Goal: Information Seeking & Learning: Learn about a topic

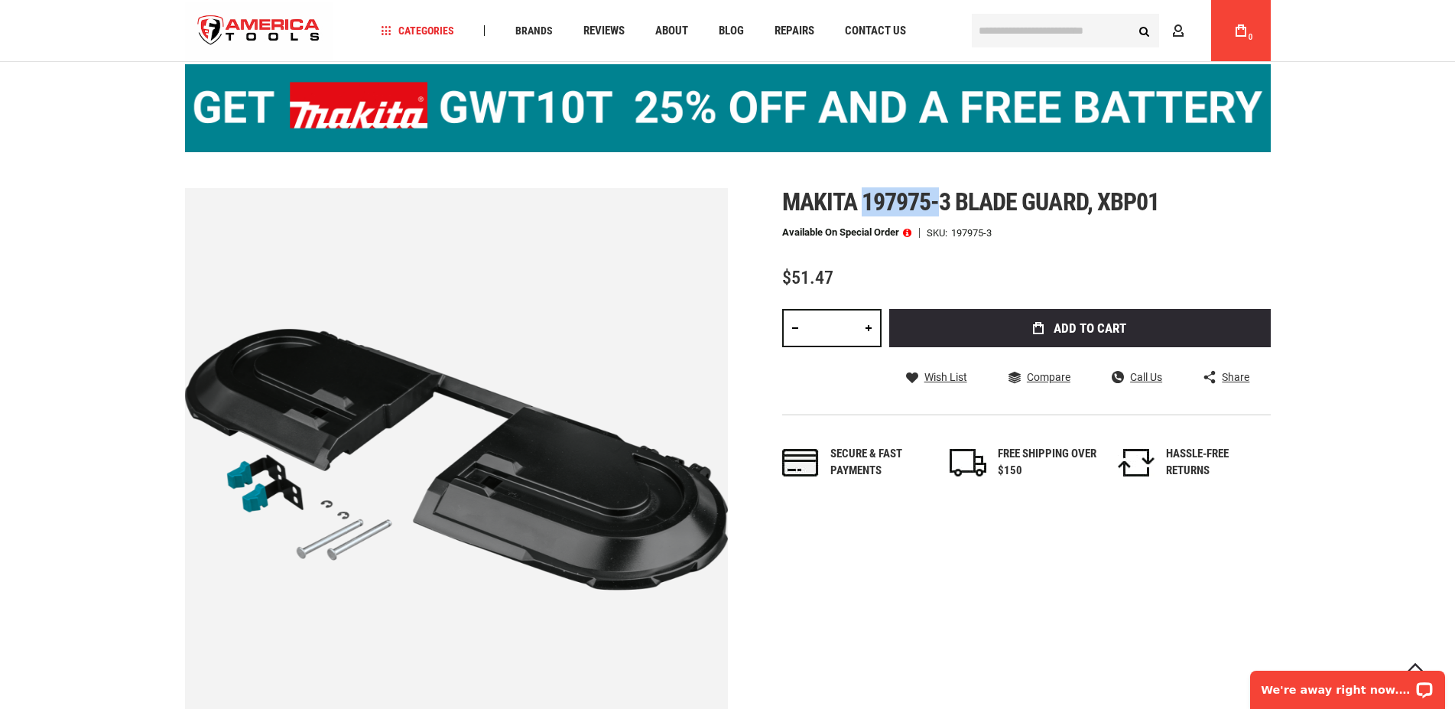
drag, startPoint x: 896, startPoint y: 212, endPoint x: 988, endPoint y: 223, distance: 93.2
click at [988, 216] on span "Makita 197975-3 blade guard, xbp01" at bounding box center [970, 201] width 377 height 29
click at [899, 216] on span "Makita 197975-3 blade guard, xbp01" at bounding box center [970, 201] width 377 height 29
drag, startPoint x: 894, startPoint y: 218, endPoint x: 994, endPoint y: 222, distance: 101.0
click at [994, 216] on span "Makita 197975-3 blade guard, xbp01" at bounding box center [970, 201] width 377 height 29
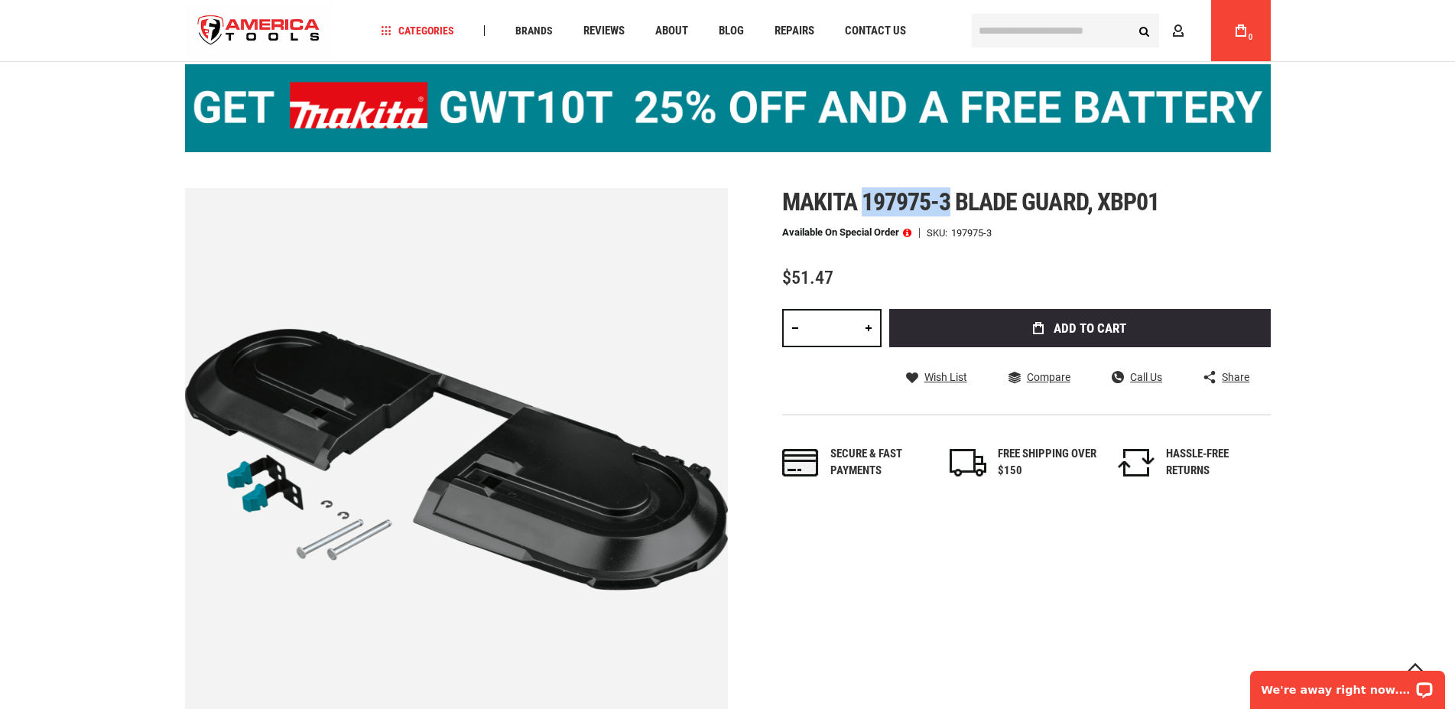
click at [994, 216] on span "Makita 197975-3 blade guard, xbp01" at bounding box center [970, 201] width 377 height 29
drag, startPoint x: 994, startPoint y: 222, endPoint x: 894, endPoint y: 225, distance: 100.2
click at [894, 216] on span "Makita 197975-3 blade guard, xbp01" at bounding box center [970, 201] width 377 height 29
drag, startPoint x: 892, startPoint y: 224, endPoint x: 1007, endPoint y: 229, distance: 114.8
click at [1007, 216] on span "Makita 197975-3 blade guard, xbp01" at bounding box center [970, 201] width 377 height 29
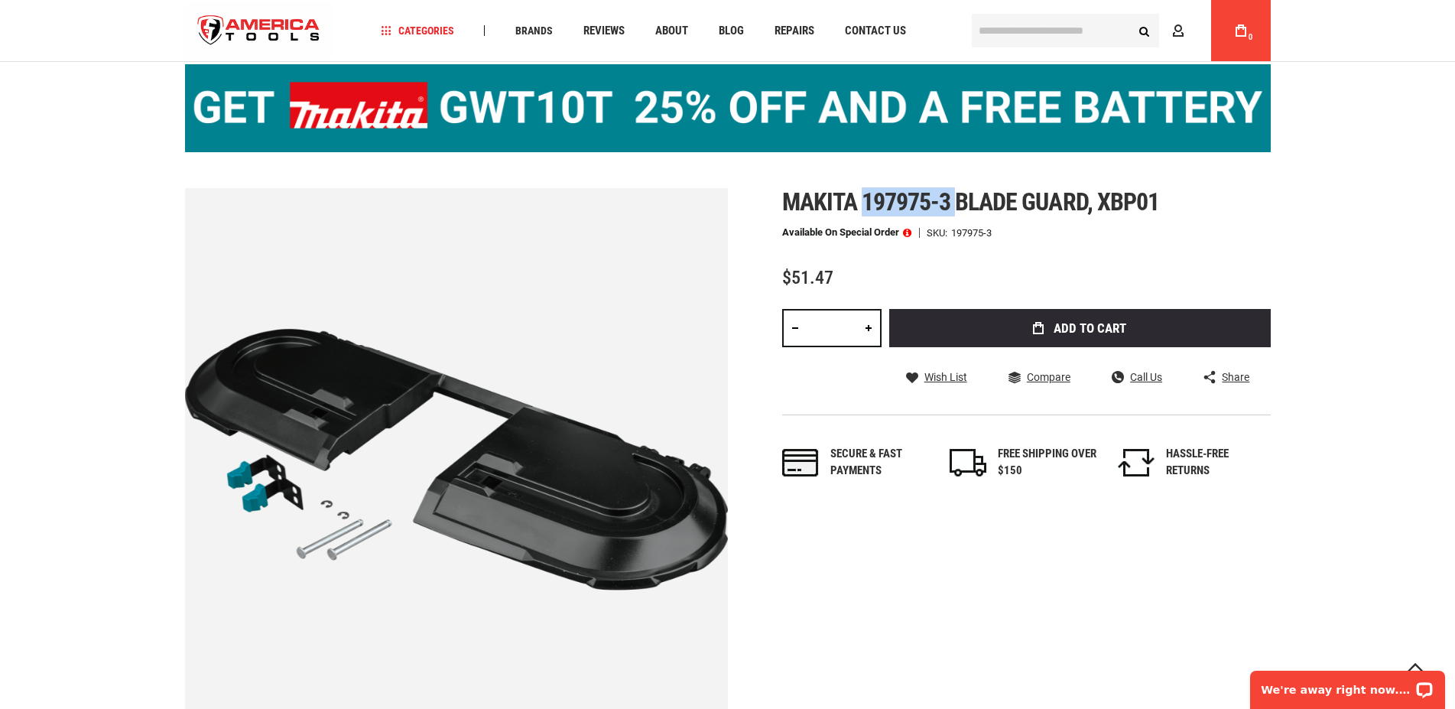
click at [1004, 216] on span "Makita 197975-3 blade guard, xbp01" at bounding box center [970, 201] width 377 height 29
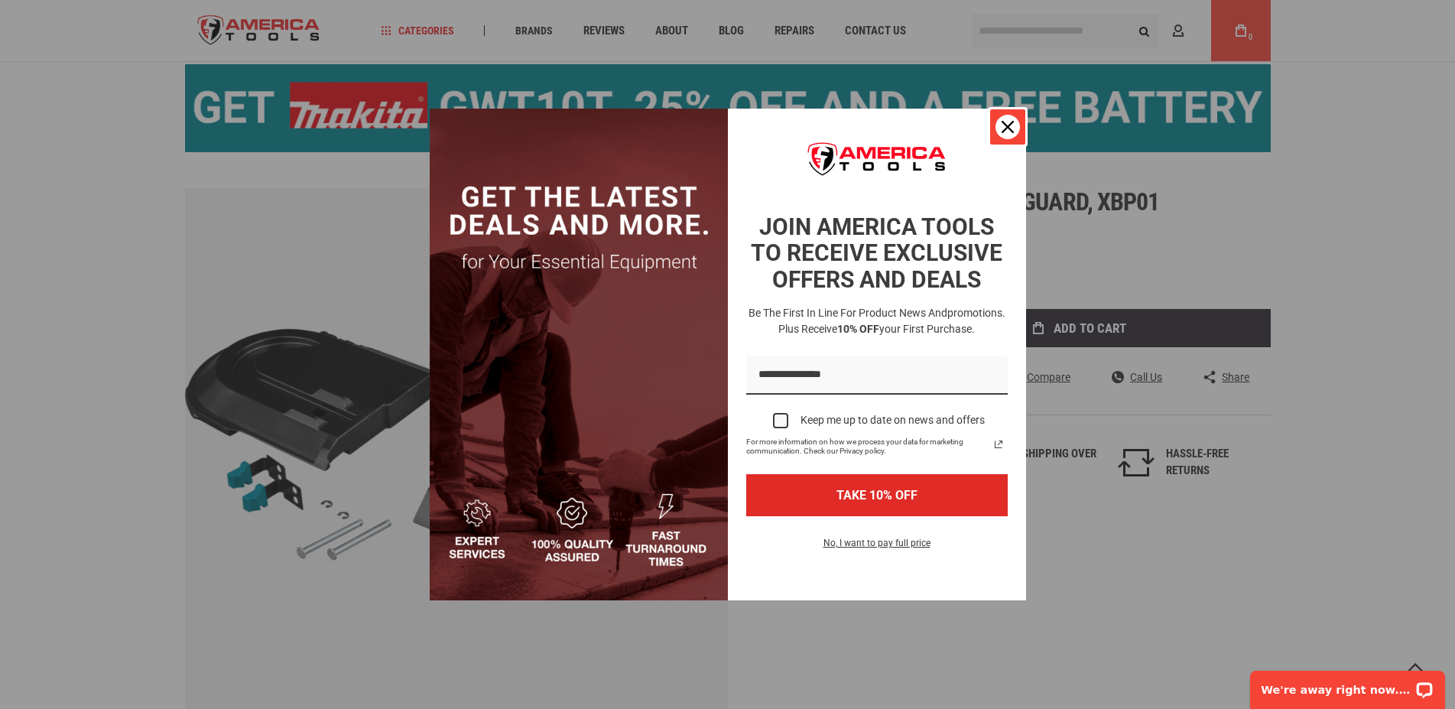
click at [1014, 115] on div "Close" at bounding box center [1007, 127] width 24 height 24
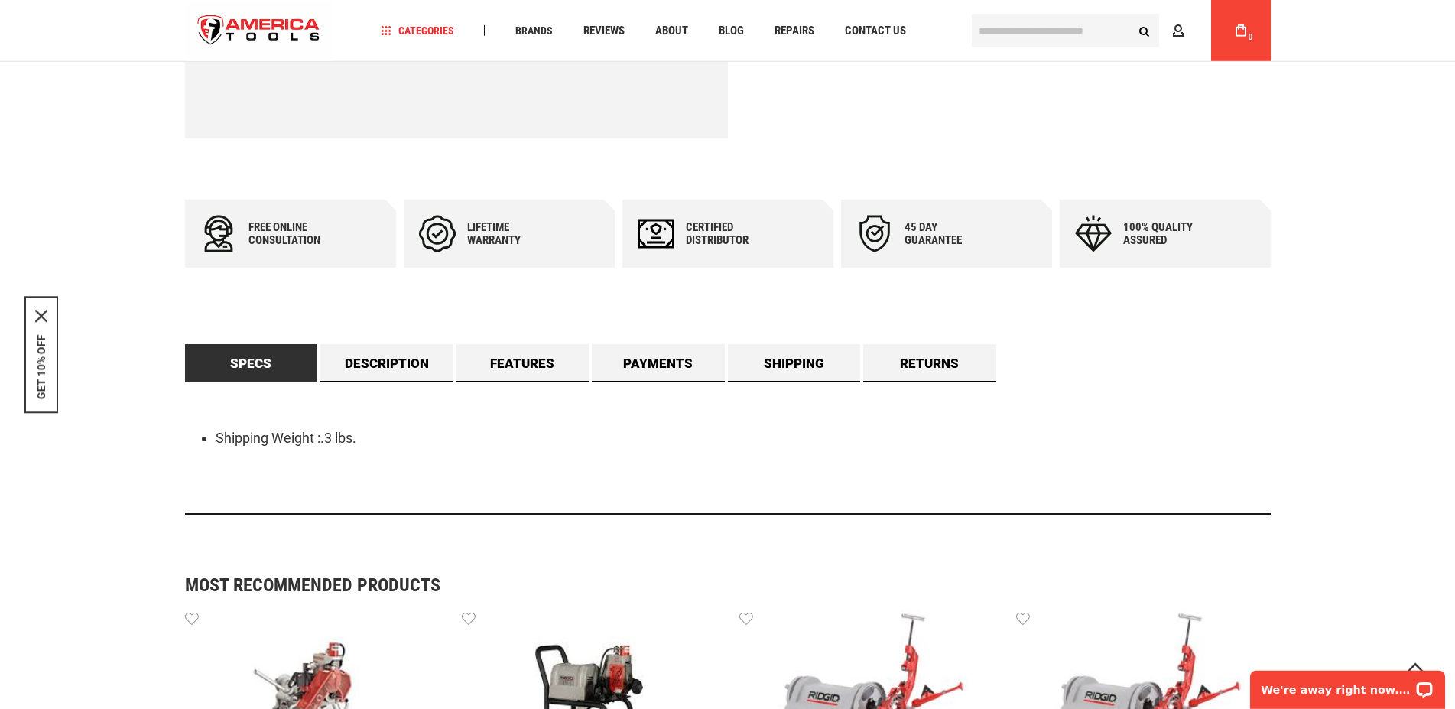
scroll to position [826, 0]
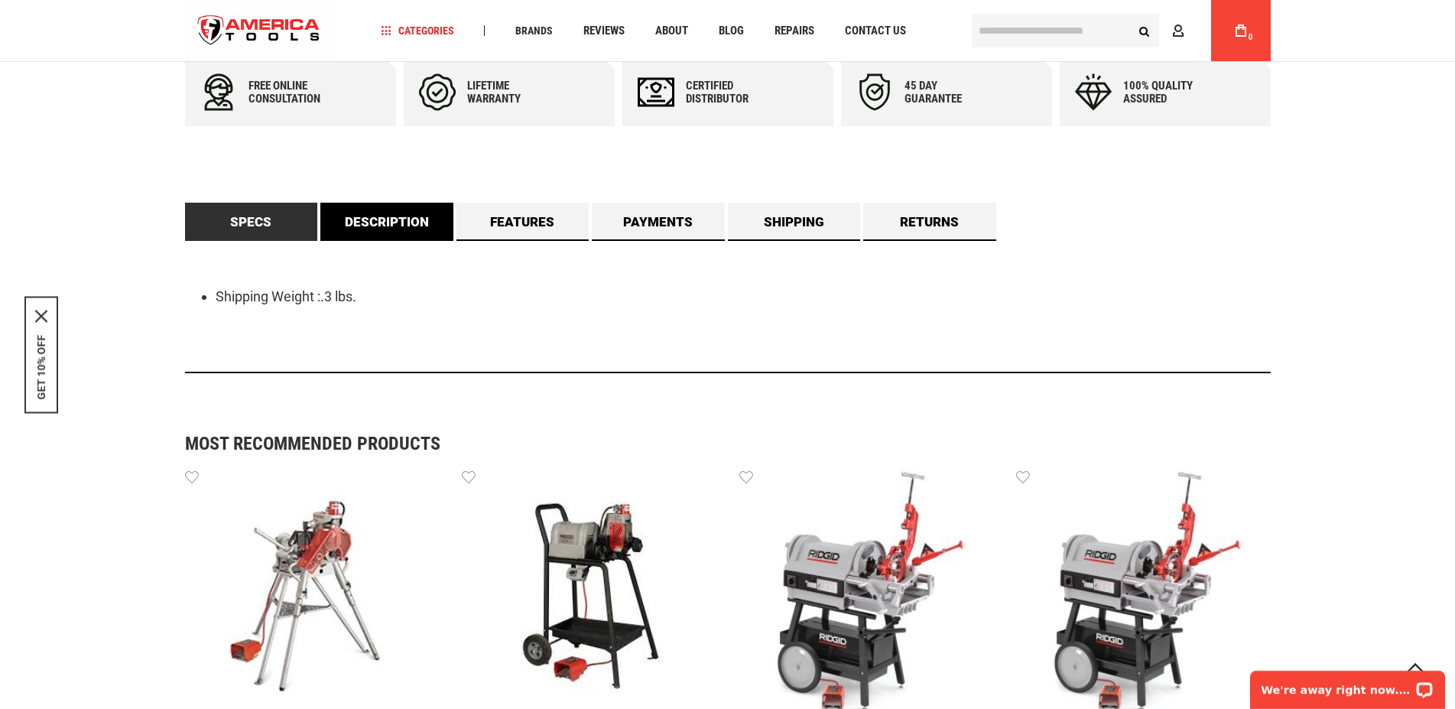
click at [444, 241] on link "Description" at bounding box center [386, 222] width 133 height 38
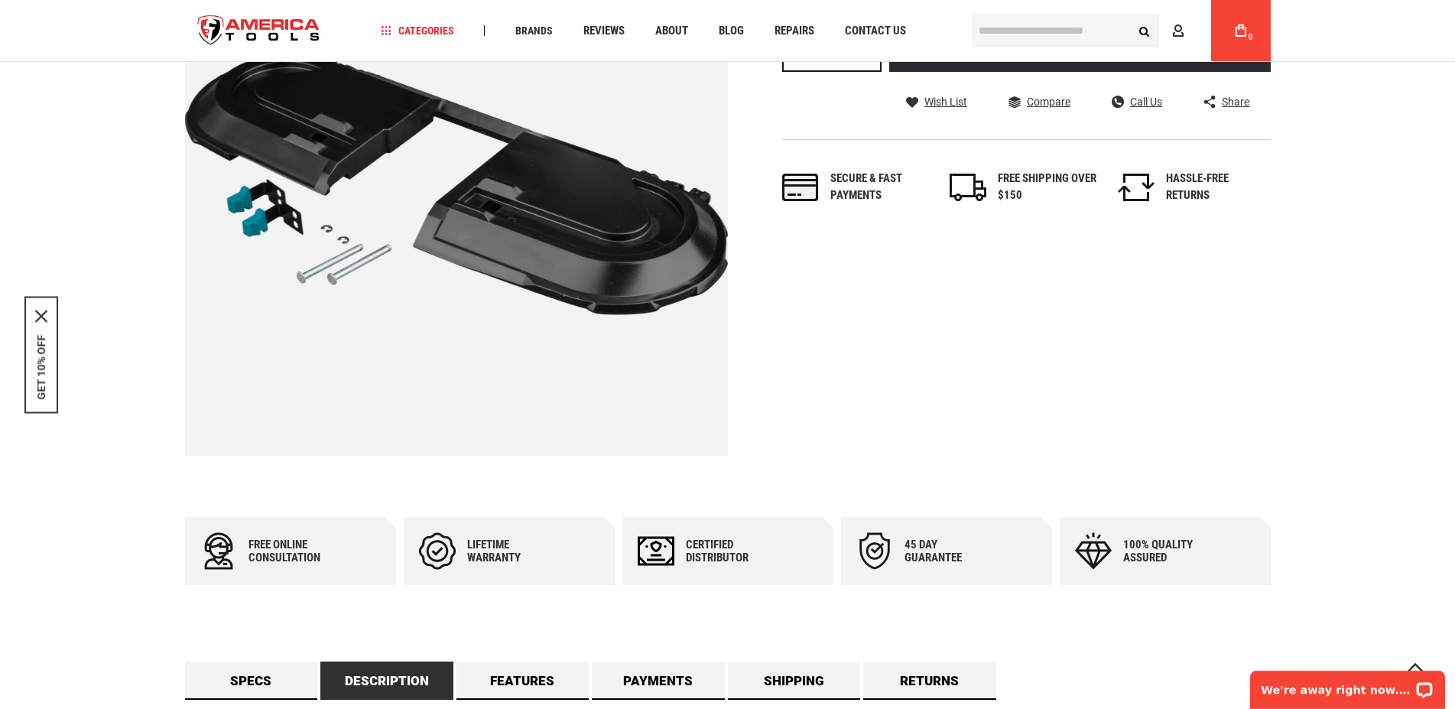
scroll to position [0, 0]
